Goal: Information Seeking & Learning: Check status

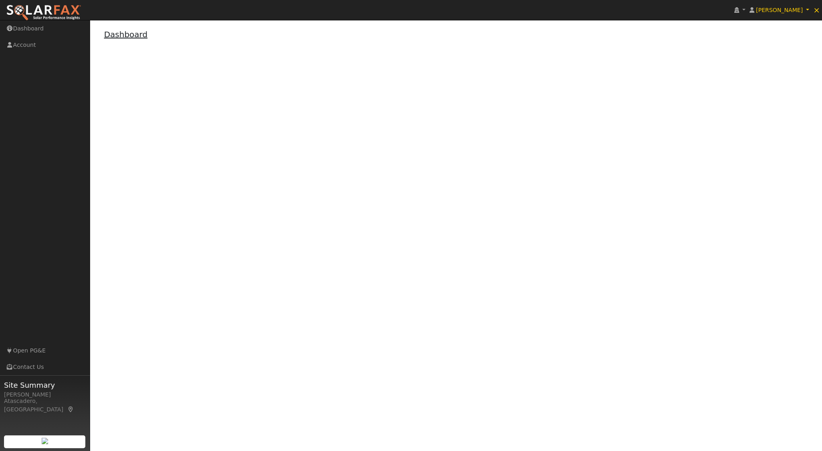
click at [125, 30] on link "Dashboard" at bounding box center [126, 35] width 44 height 10
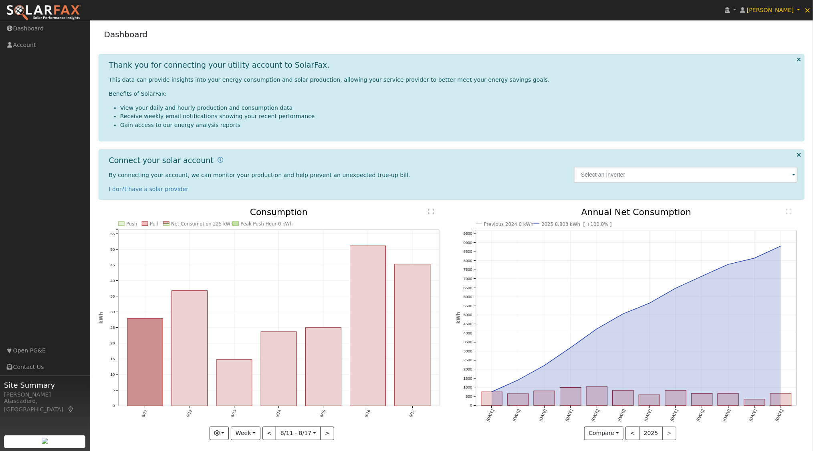
scroll to position [4, 0]
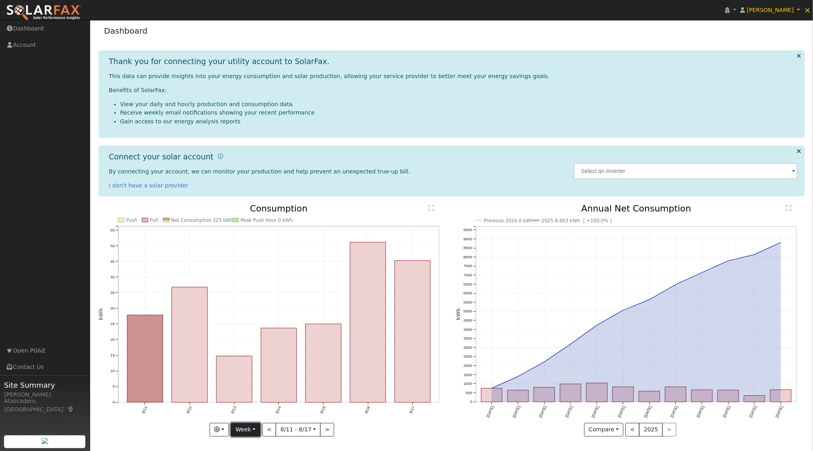
click at [251, 427] on button "Week" at bounding box center [245, 430] width 29 height 14
click at [249, 398] on link "Year" at bounding box center [259, 402] width 56 height 11
type input "2024-08-01"
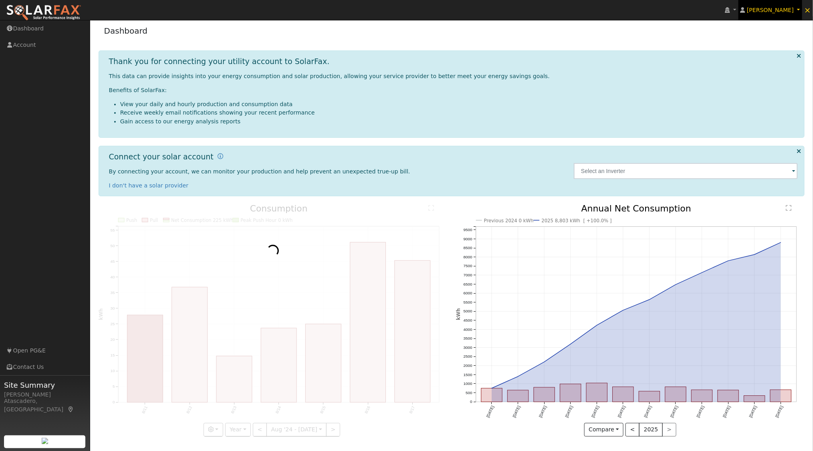
click at [773, 7] on span "[PERSON_NAME]" at bounding box center [770, 10] width 47 height 6
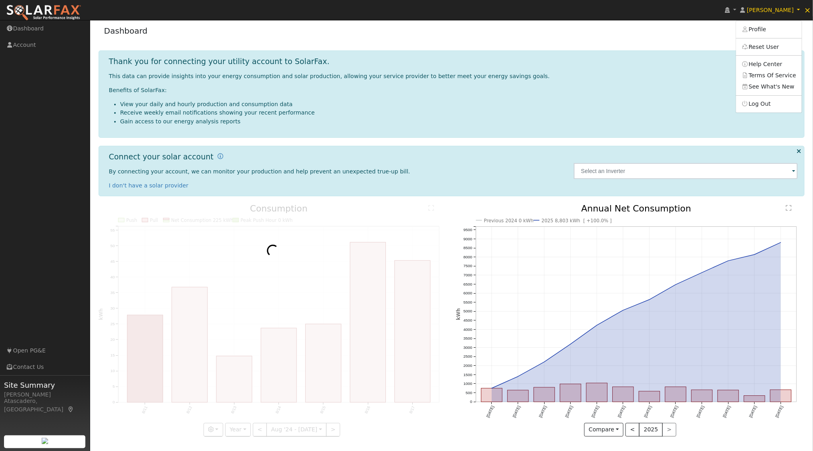
click at [643, 53] on div "Thank you for connecting your utility account to SolarFax. This data can provid…" at bounding box center [452, 93] width 706 height 87
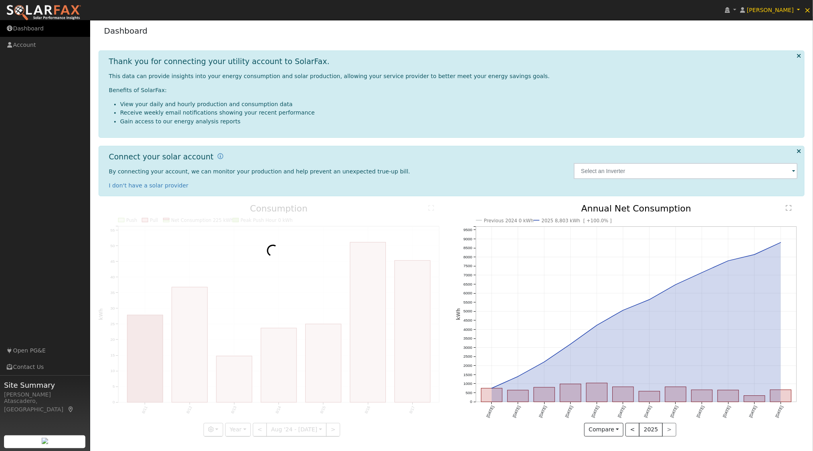
click at [20, 29] on link "Dashboard" at bounding box center [45, 28] width 90 height 16
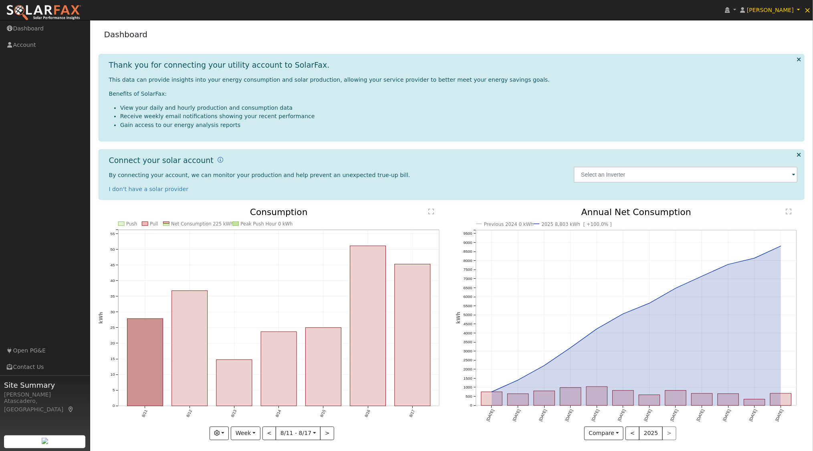
scroll to position [4, 0]
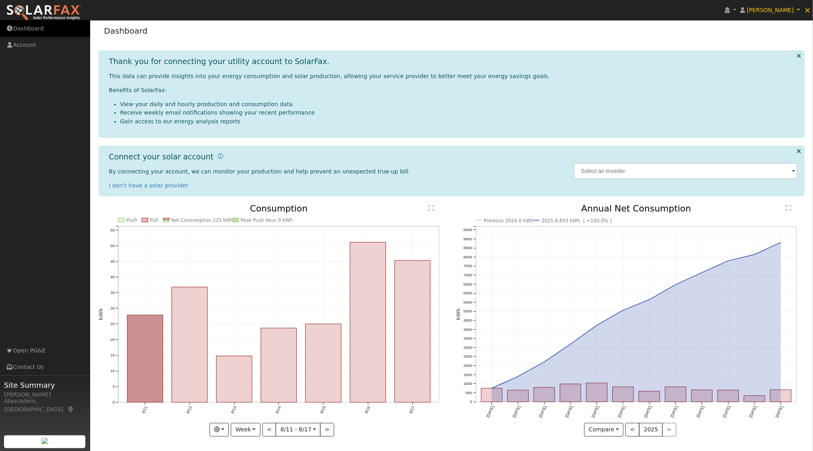
click at [25, 27] on link "Dashboard" at bounding box center [45, 28] width 90 height 16
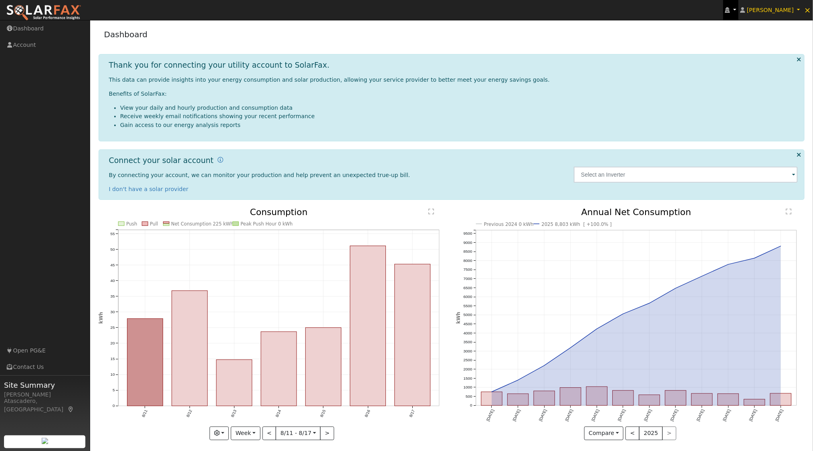
click at [738, 13] on link at bounding box center [730, 10] width 15 height 20
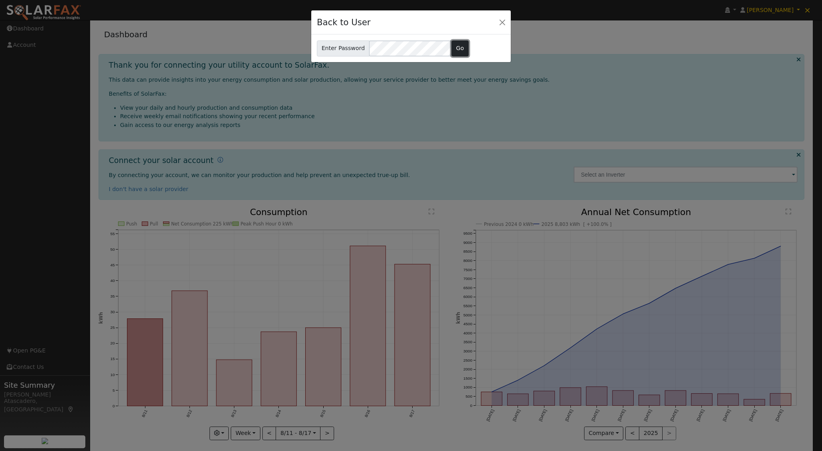
click at [457, 48] on button "Go" at bounding box center [460, 48] width 17 height 16
